Goal: Navigation & Orientation: Find specific page/section

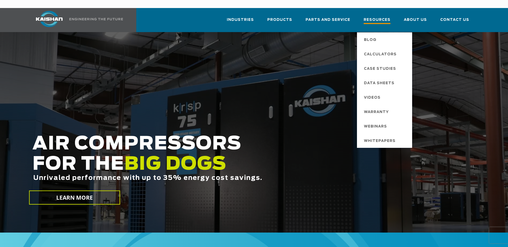
click at [373, 17] on span "Resources" at bounding box center [376, 20] width 27 height 7
click at [377, 93] on span "Videos" at bounding box center [372, 97] width 17 height 9
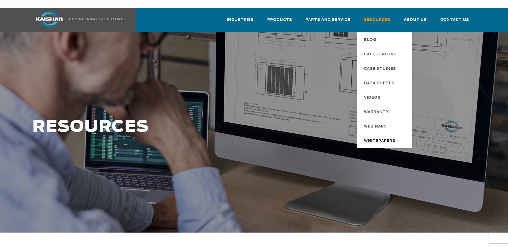
click at [377, 137] on span "Whitepapers" at bounding box center [380, 141] width 32 height 9
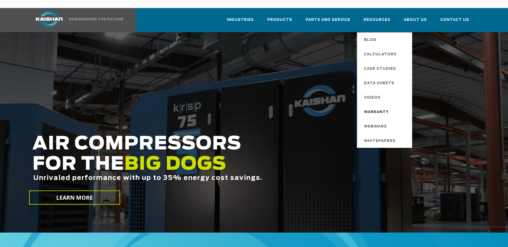
click at [377, 108] on span "Warranty" at bounding box center [376, 112] width 25 height 9
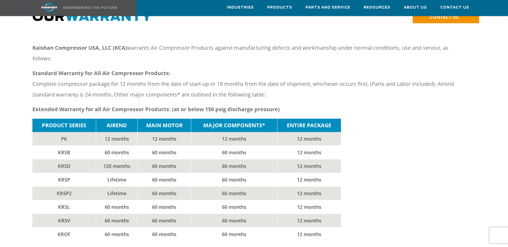
scroll to position [80, 0]
